Goal: Information Seeking & Learning: Learn about a topic

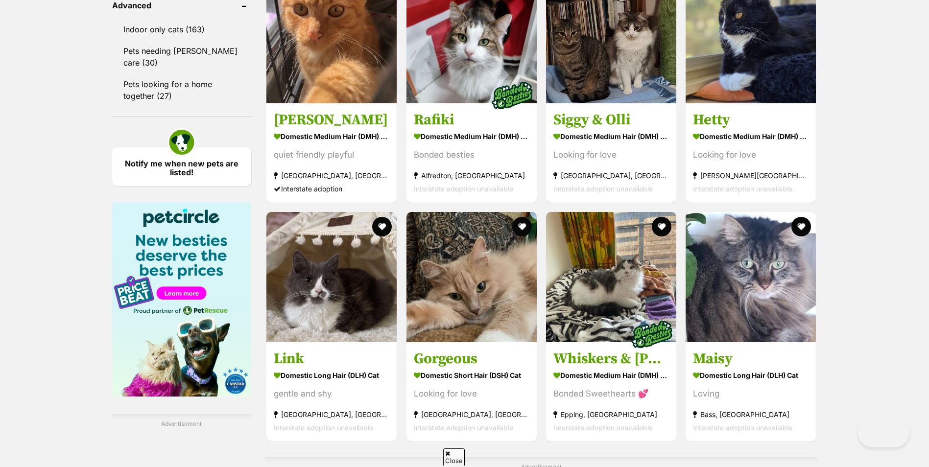
drag, startPoint x: 0, startPoint y: 0, endPoint x: 599, endPoint y: 433, distance: 739.1
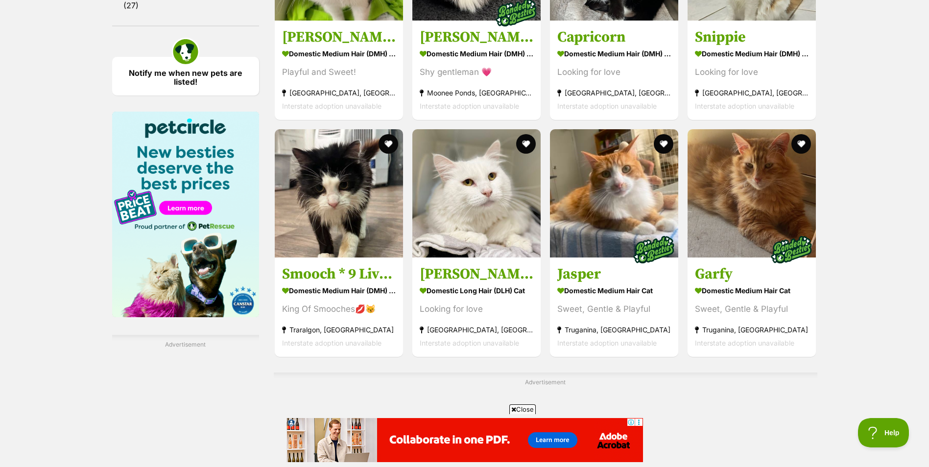
scroll to position [1420, 0]
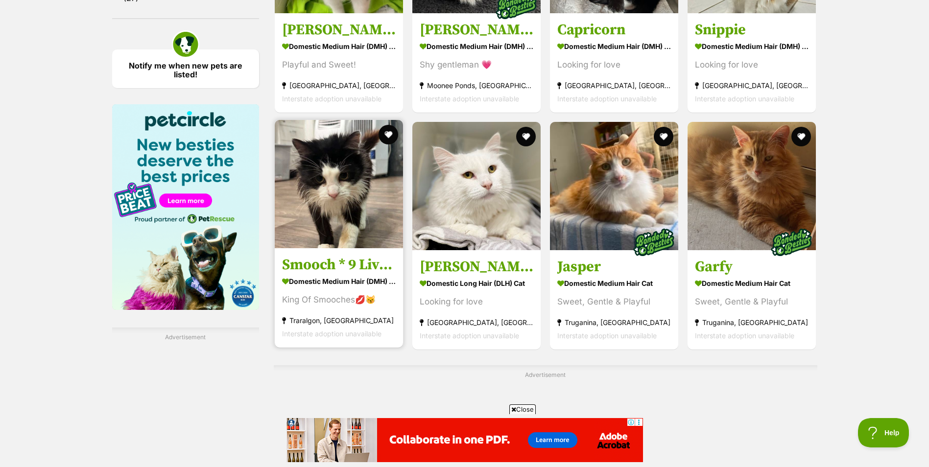
click at [334, 184] on img at bounding box center [339, 184] width 128 height 128
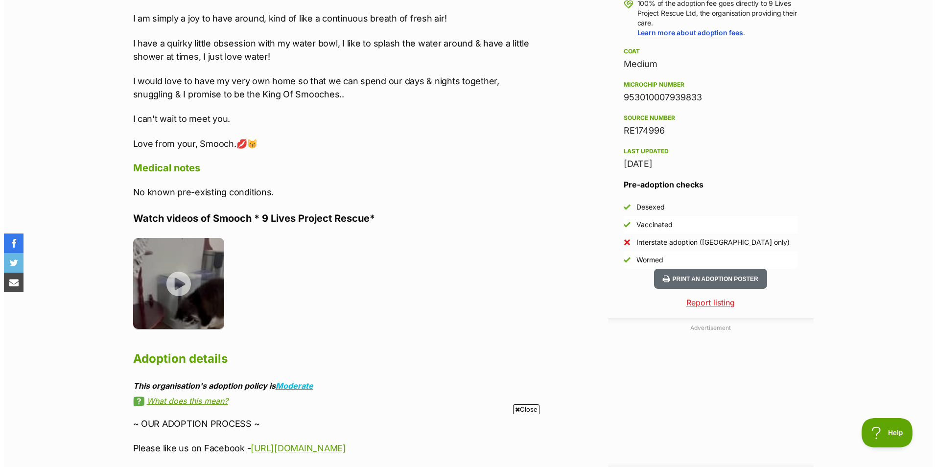
scroll to position [783, 0]
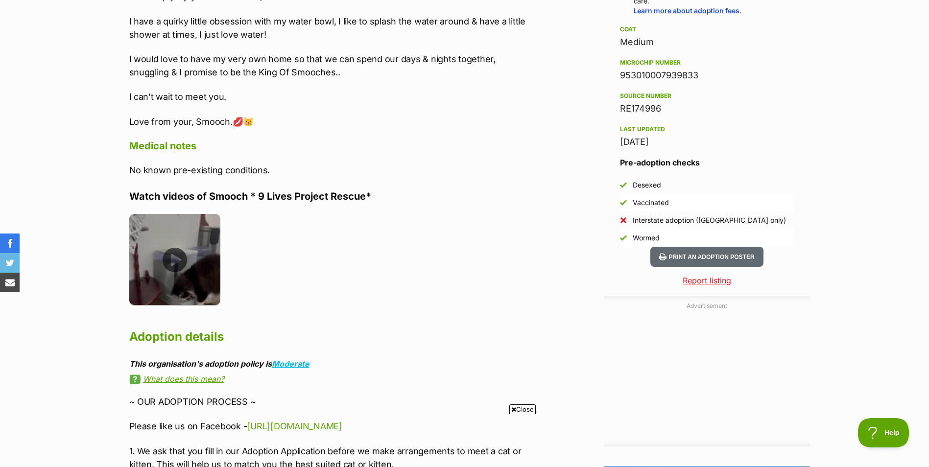
click at [210, 249] on img at bounding box center [175, 260] width 92 height 92
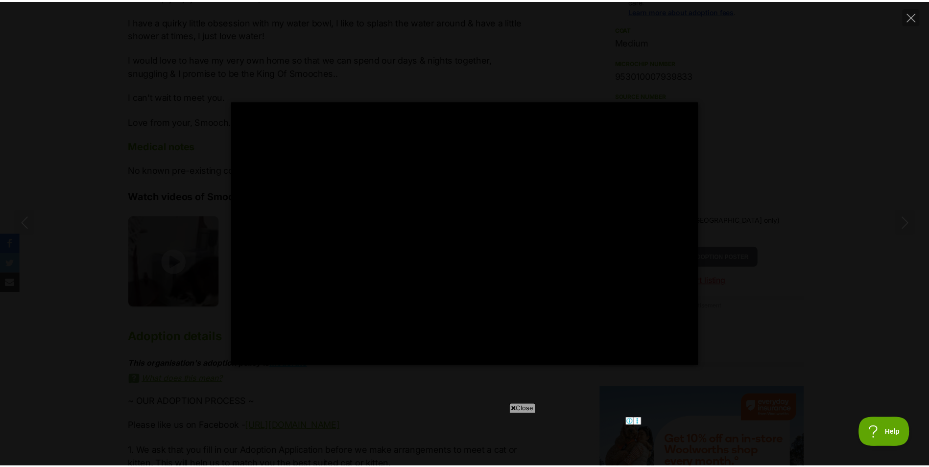
scroll to position [0, 0]
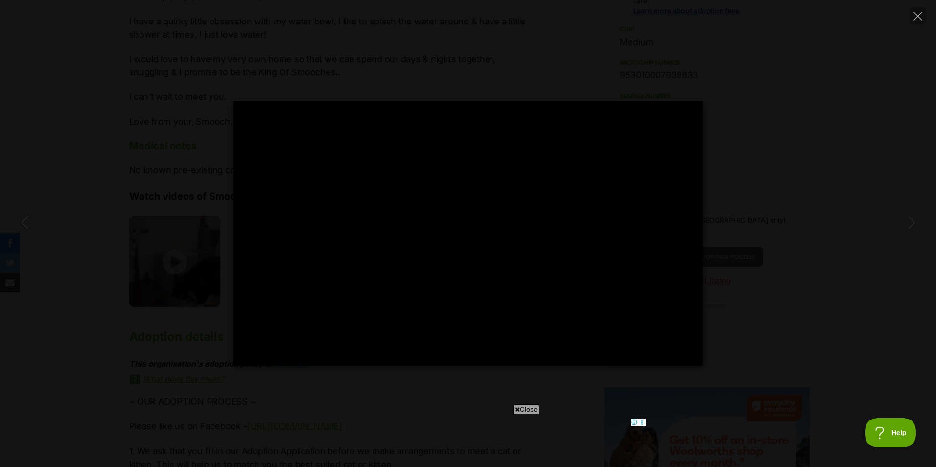
type input "100"
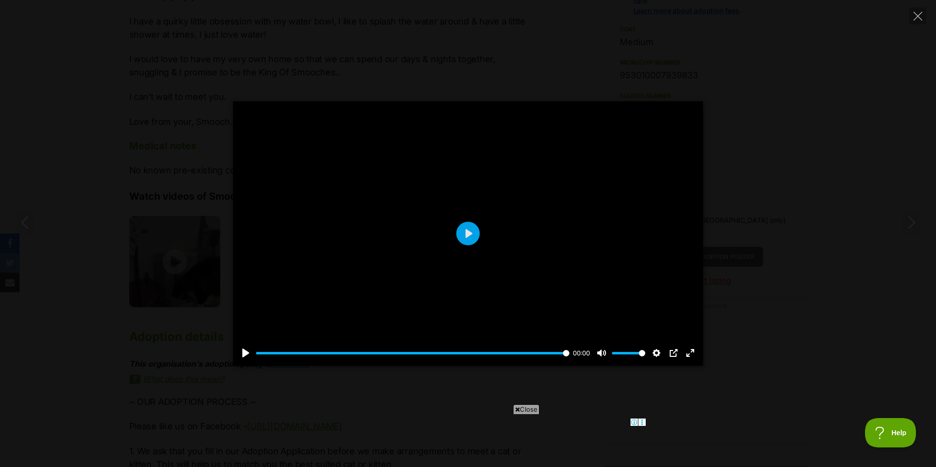
click at [784, 176] on div "Pause Play % buffered 00:00 00:00 Unmute Mute Disable captions Enable captions …" at bounding box center [468, 233] width 936 height 264
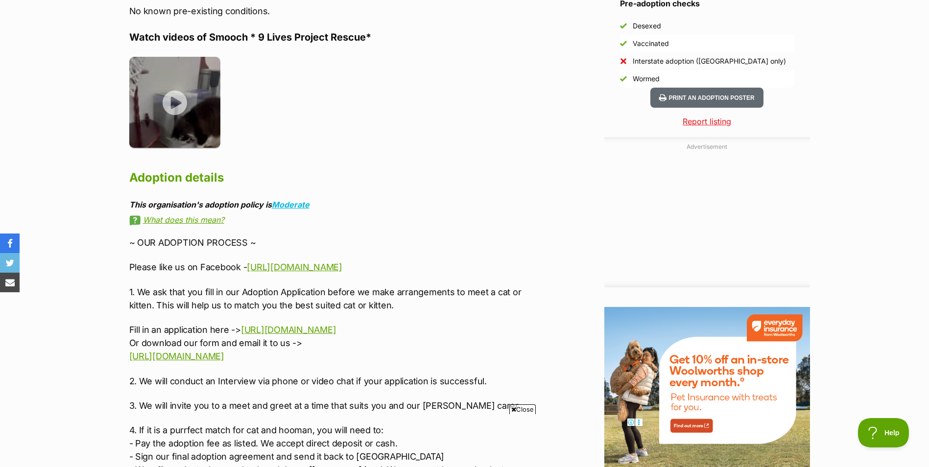
scroll to position [979, 0]
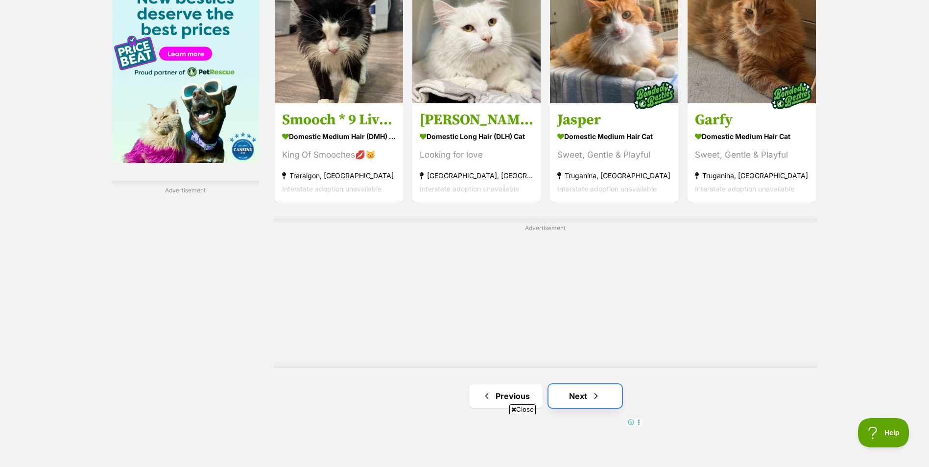
click at [599, 390] on span "Next page" at bounding box center [596, 396] width 10 height 12
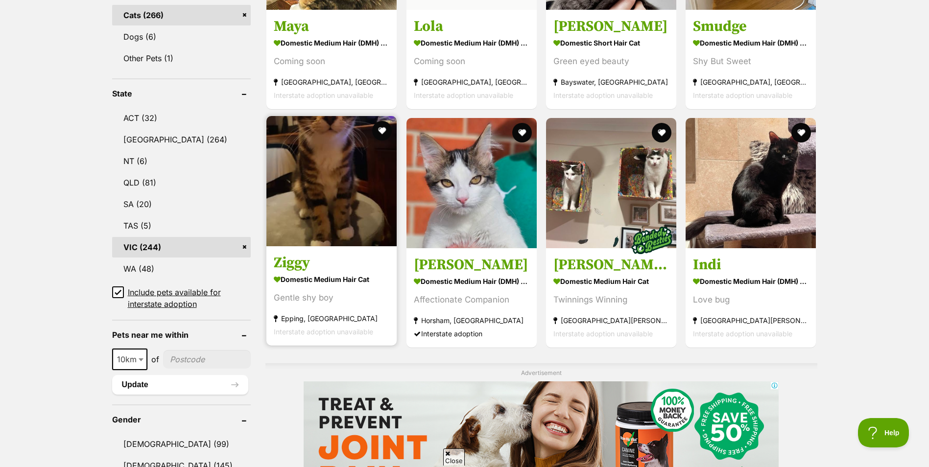
click at [311, 169] on img at bounding box center [331, 181] width 130 height 130
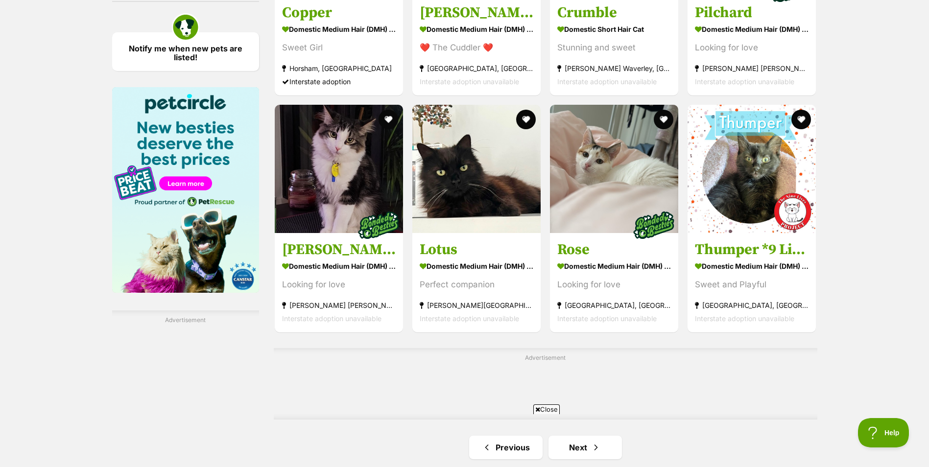
scroll to position [1665, 0]
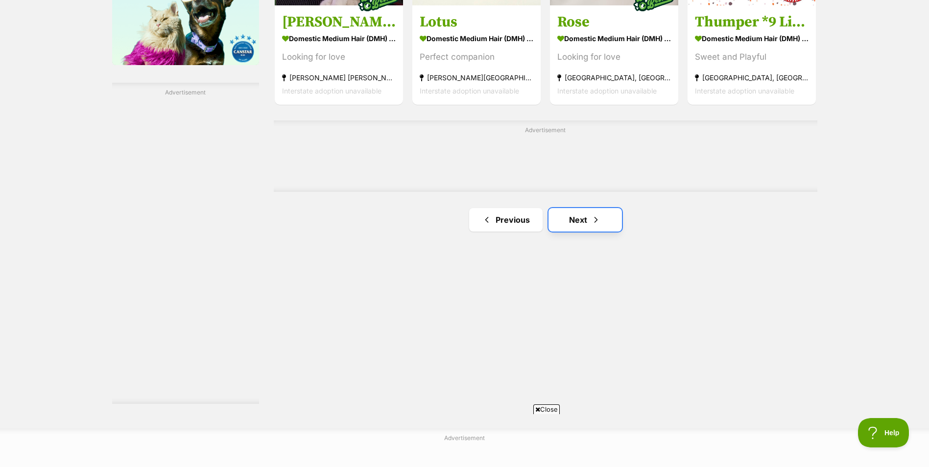
click at [565, 226] on link "Next" at bounding box center [584, 220] width 73 height 24
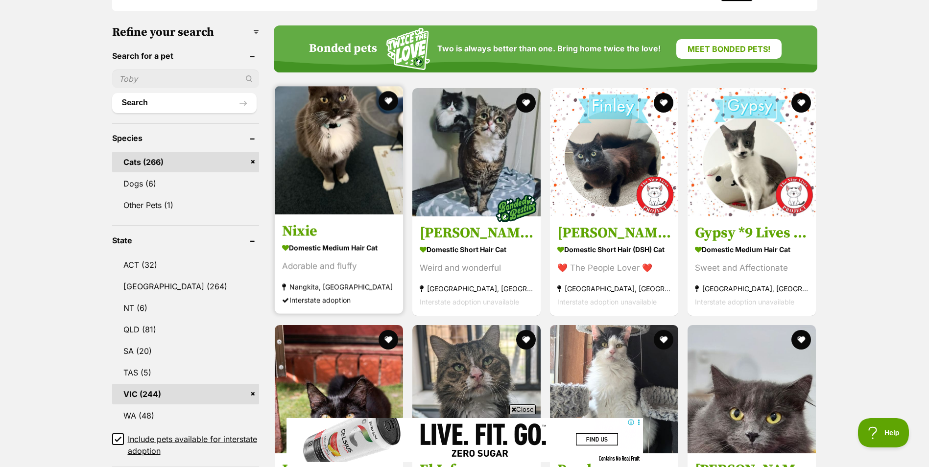
click at [312, 207] on img at bounding box center [339, 150] width 128 height 128
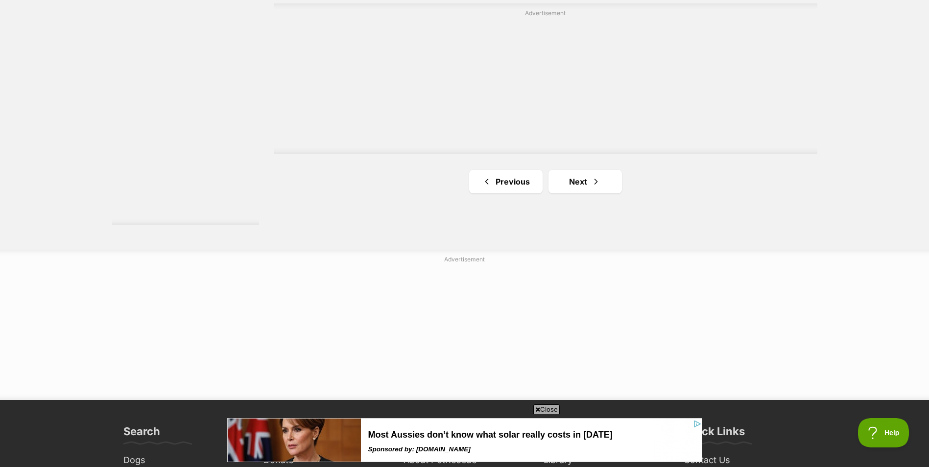
scroll to position [1860, 0]
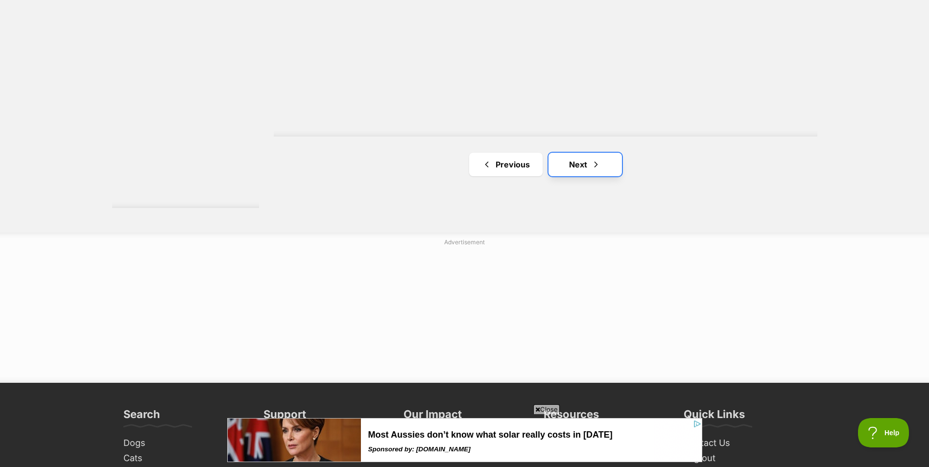
click at [588, 160] on link "Next" at bounding box center [584, 165] width 73 height 24
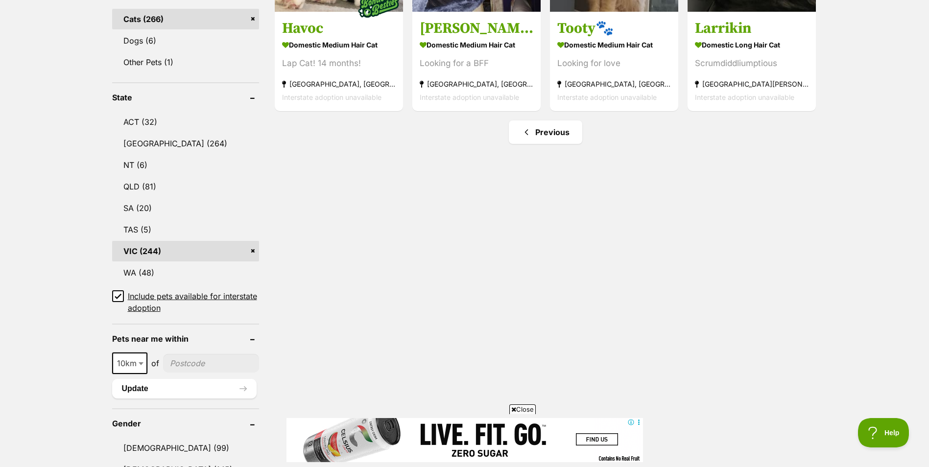
scroll to position [588, 0]
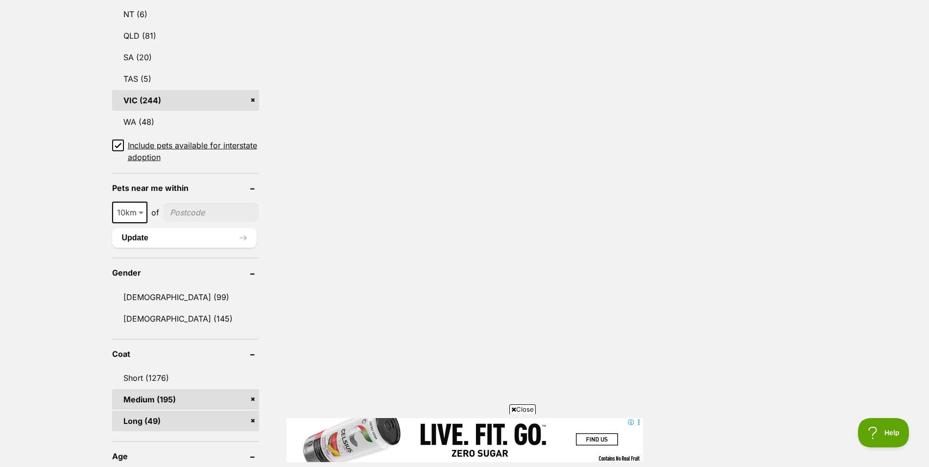
click at [172, 398] on link "Medium (195)" at bounding box center [185, 399] width 147 height 21
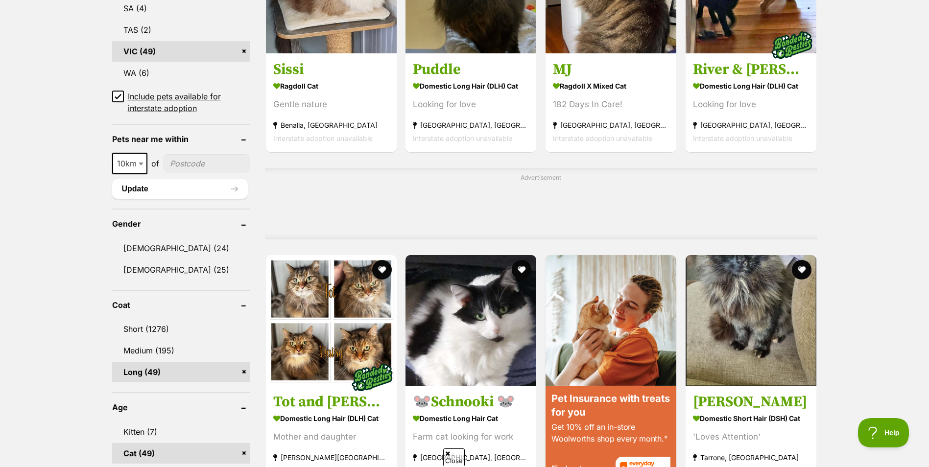
click at [187, 370] on link "Long (49)" at bounding box center [181, 372] width 138 height 21
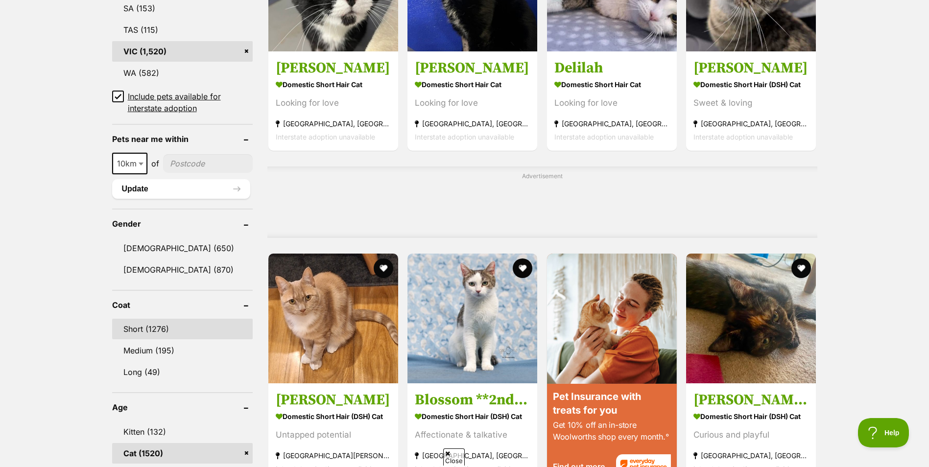
click at [172, 333] on link "Short (1276)" at bounding box center [182, 329] width 141 height 21
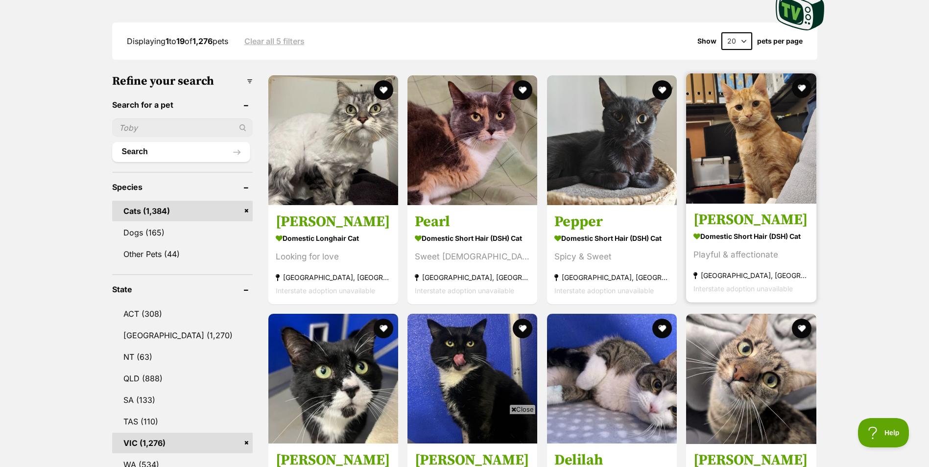
click at [724, 163] on img at bounding box center [751, 138] width 130 height 130
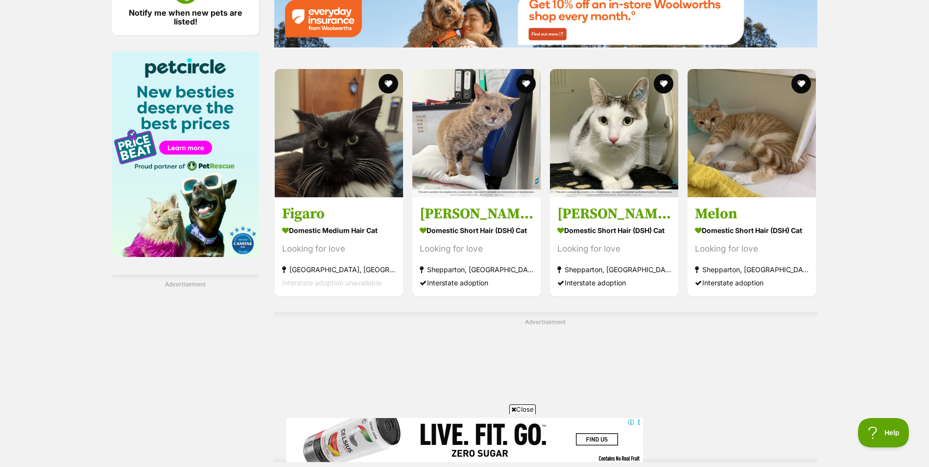
scroll to position [1610, 0]
